Goal: Task Accomplishment & Management: Manage account settings

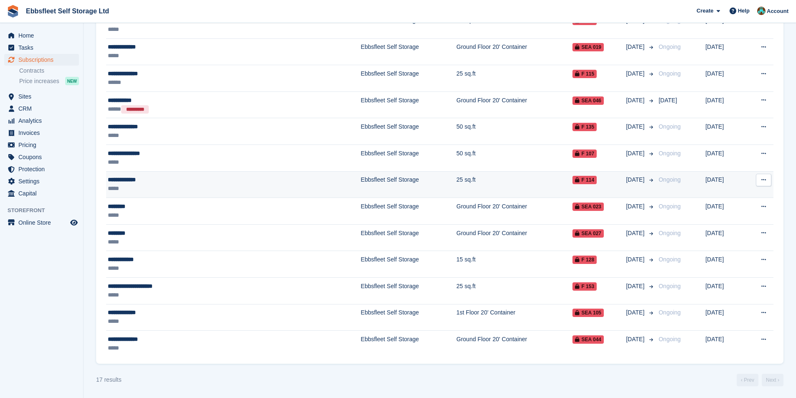
scroll to position [235, 0]
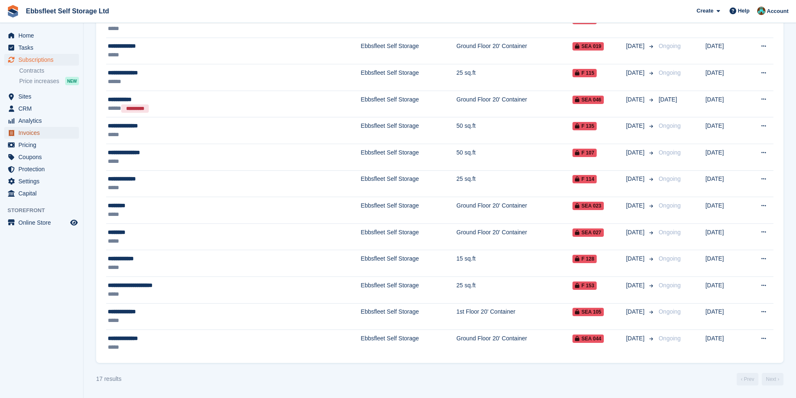
click at [38, 130] on span "Invoices" at bounding box center [43, 133] width 50 height 12
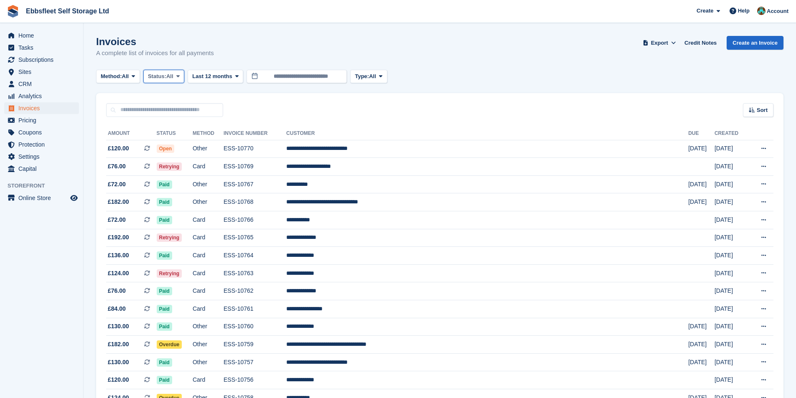
click at [176, 82] on button "Status: All" at bounding box center [163, 77] width 41 height 14
click at [172, 141] on link "Open" at bounding box center [183, 141] width 73 height 15
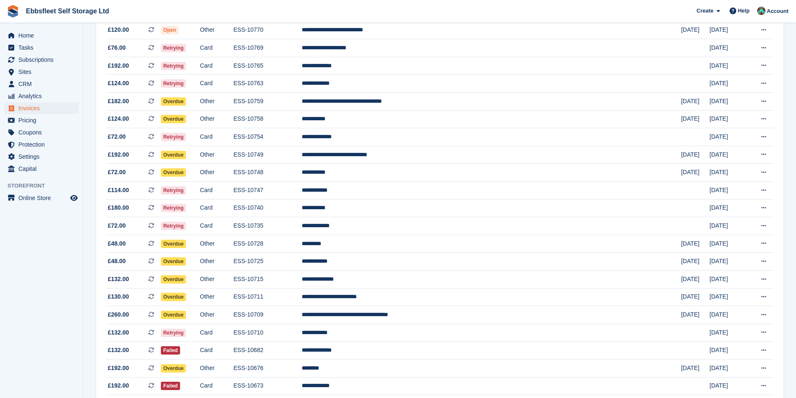
scroll to position [35, 0]
